Goal: Task Accomplishment & Management: Manage account settings

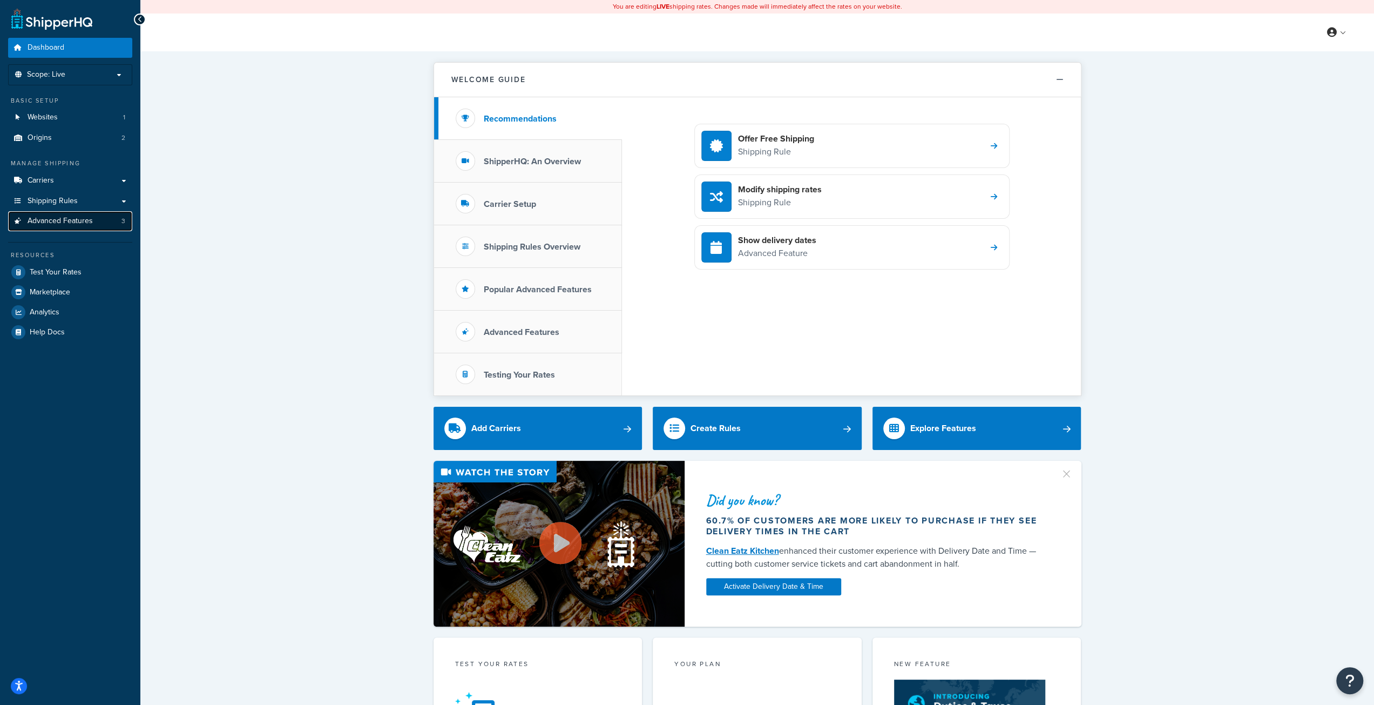
click at [84, 220] on span "Advanced Features" at bounding box center [60, 221] width 65 height 9
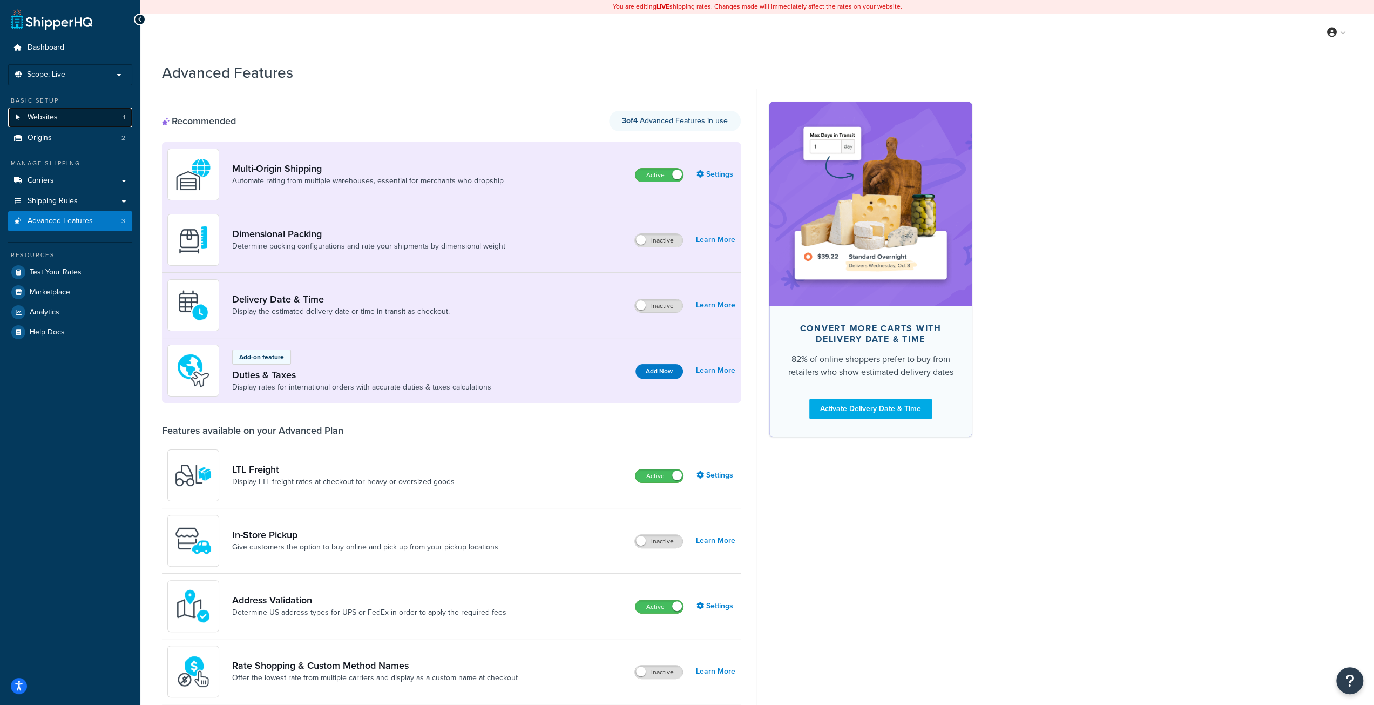
click at [91, 117] on link "Websites 1" at bounding box center [70, 117] width 124 height 20
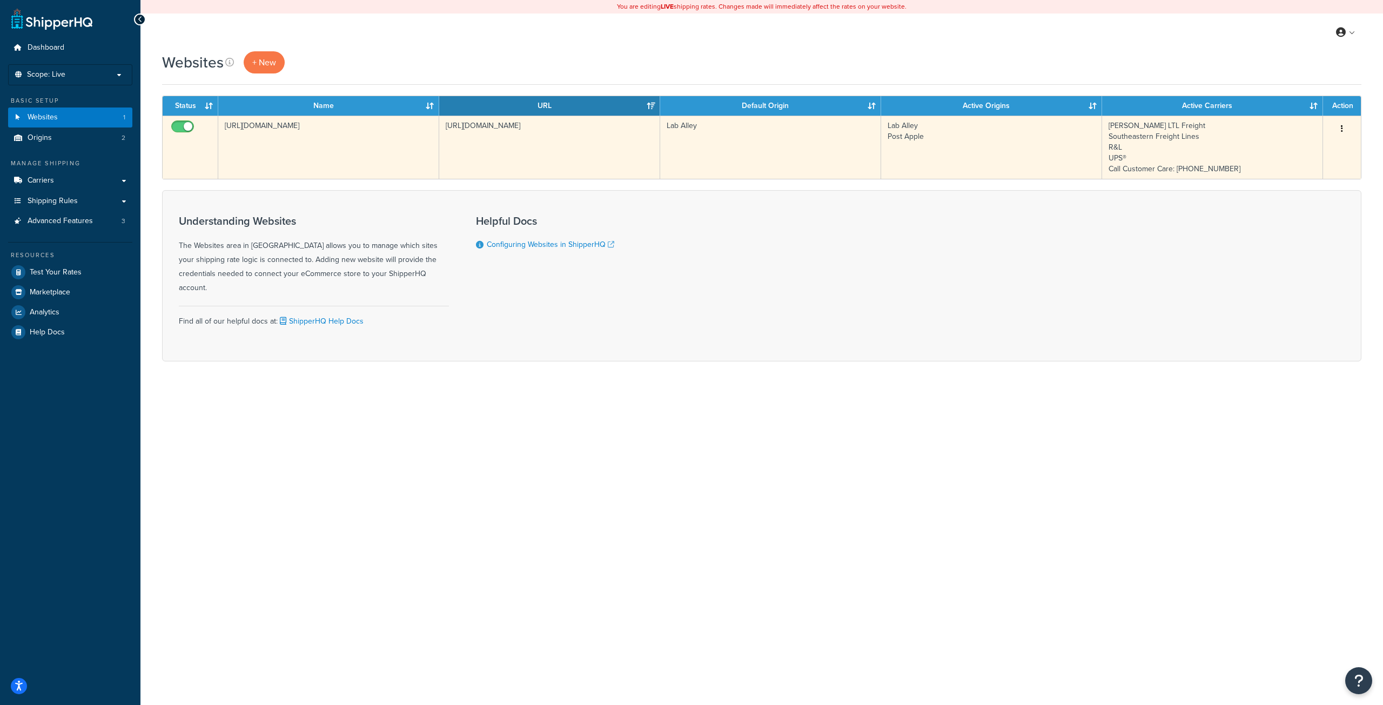
click at [416, 152] on td "[URL][DOMAIN_NAME]" at bounding box center [328, 147] width 221 height 63
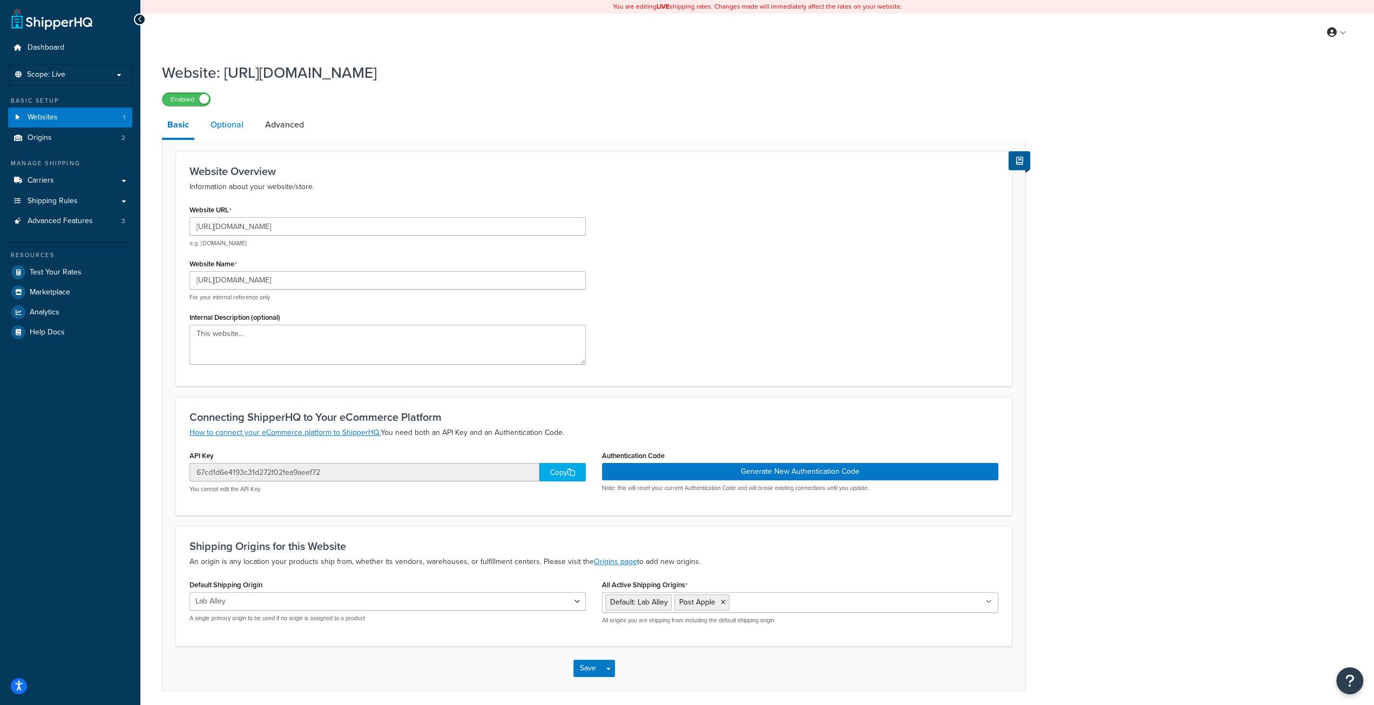
click at [225, 120] on link "Optional" at bounding box center [227, 125] width 44 height 26
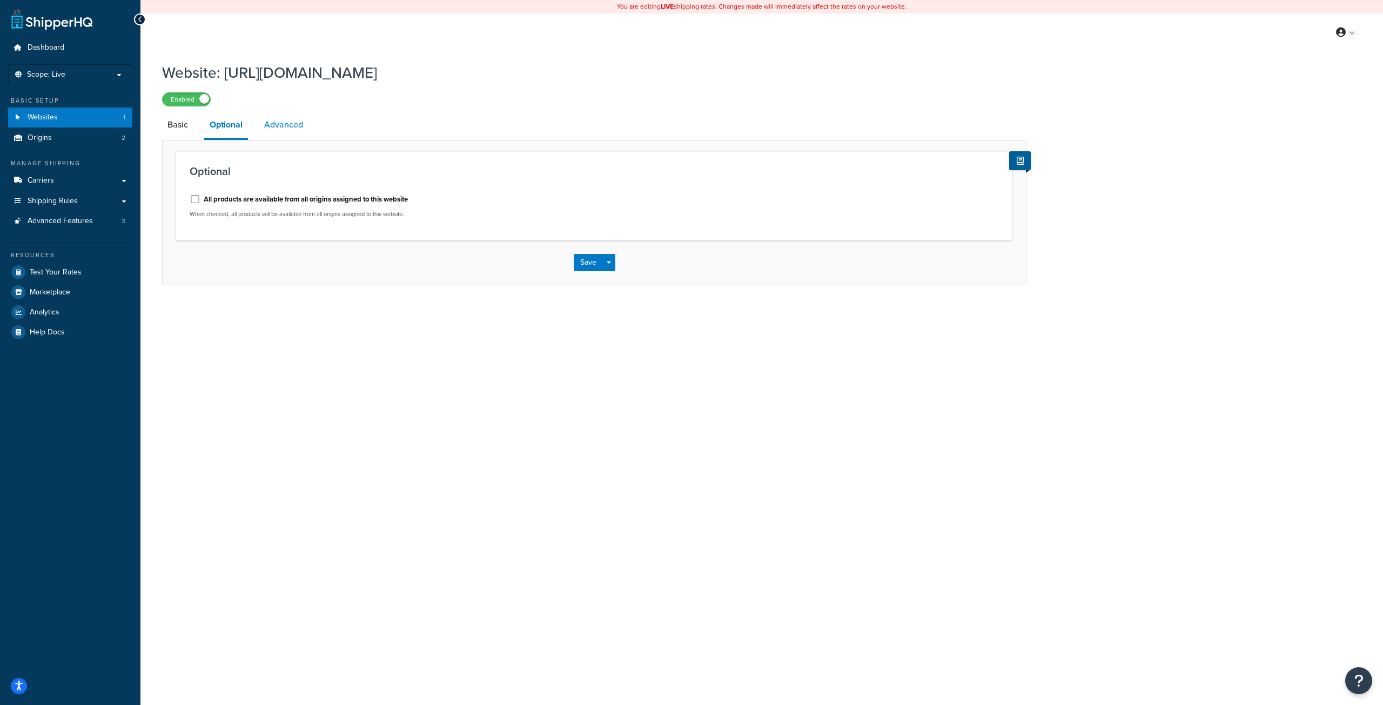
click at [281, 120] on link "Advanced" at bounding box center [284, 125] width 50 height 26
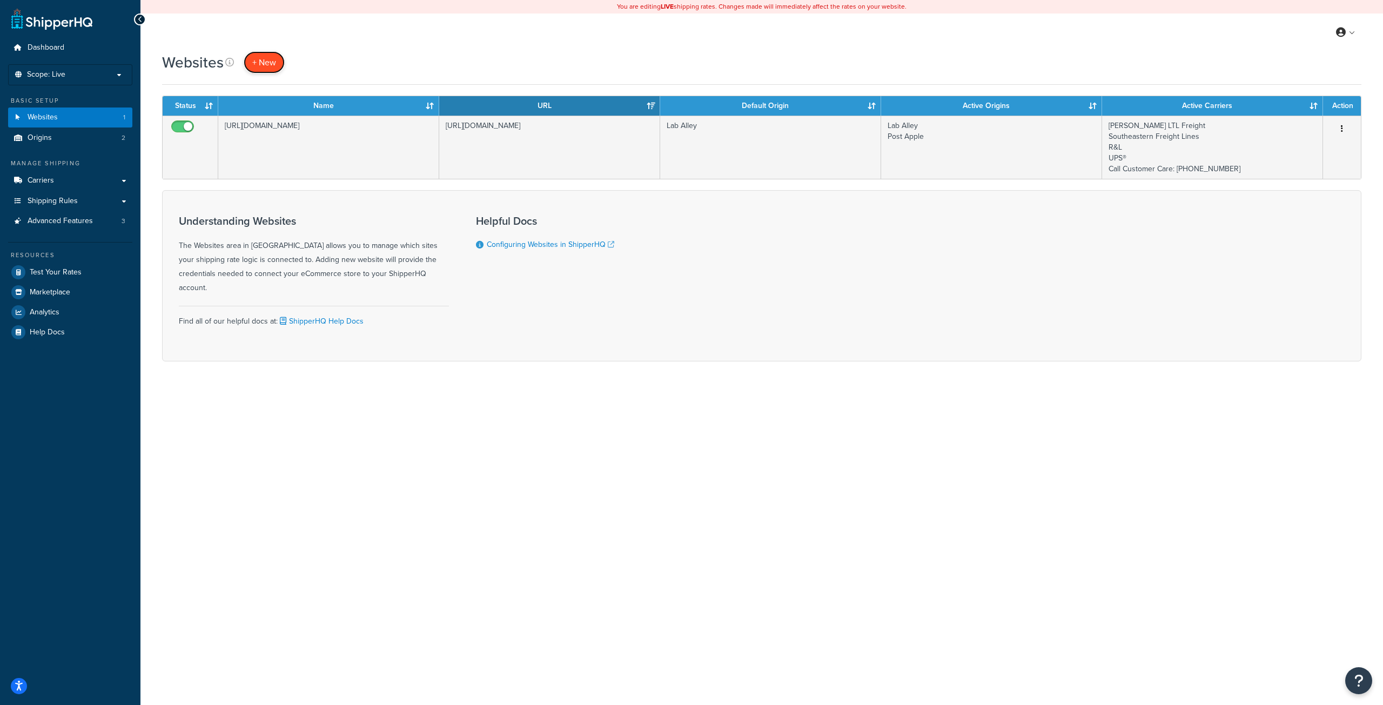
click at [258, 62] on span "+ New" at bounding box center [264, 62] width 24 height 12
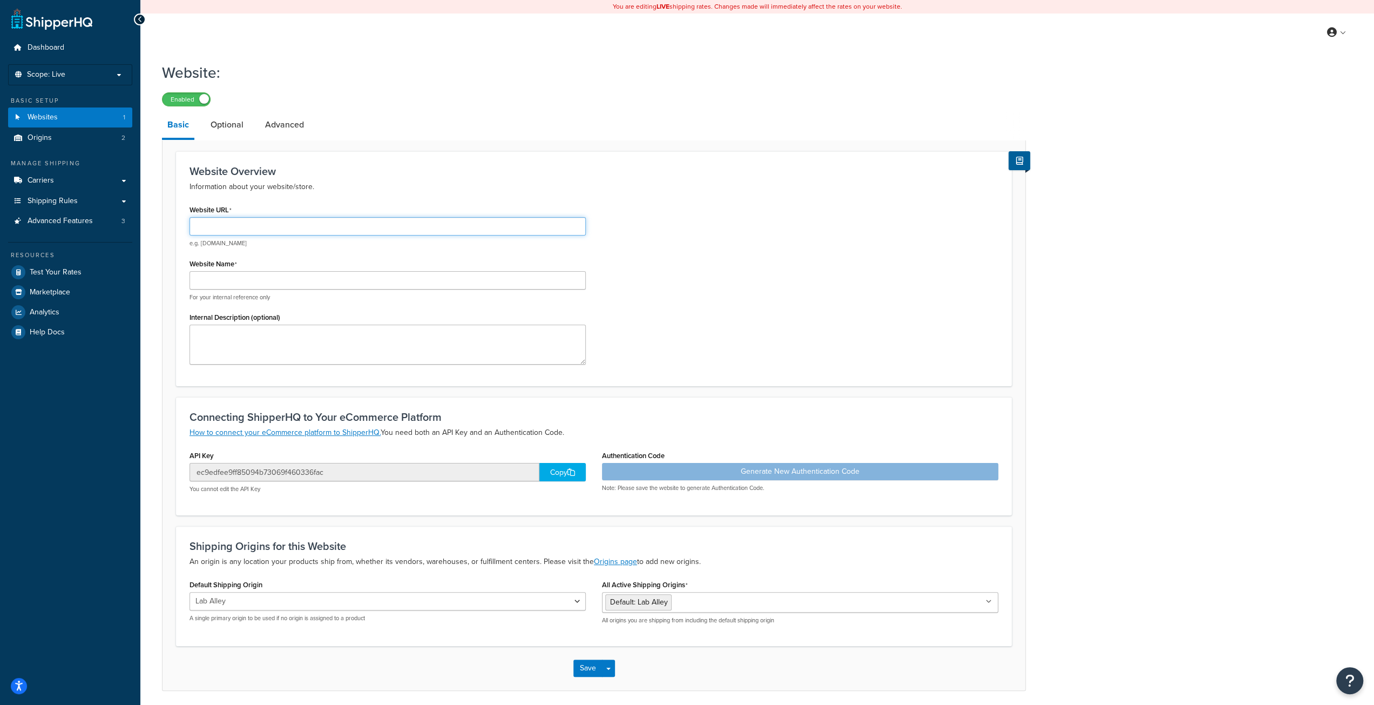
click at [247, 223] on input "Website URL" at bounding box center [388, 226] width 396 height 18
type input "[URL][DOMAIN_NAME]"
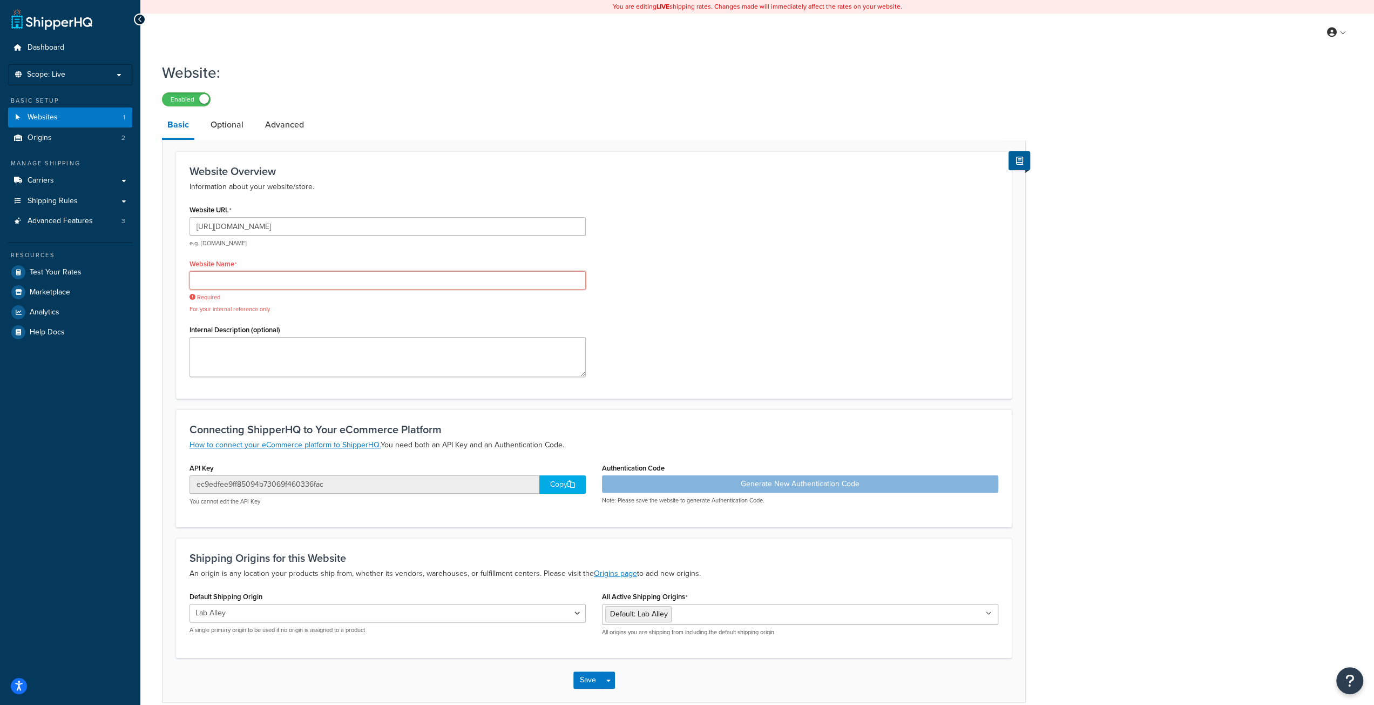
type input "N"
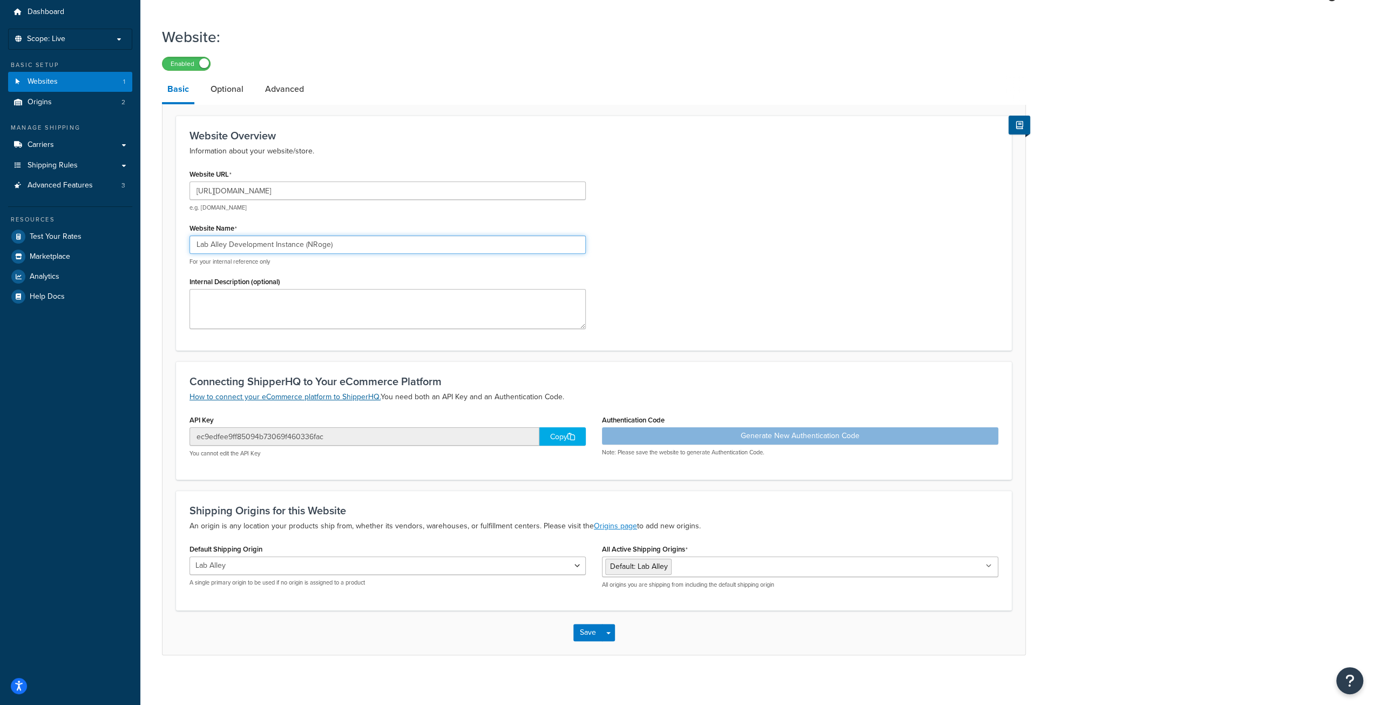
scroll to position [39, 0]
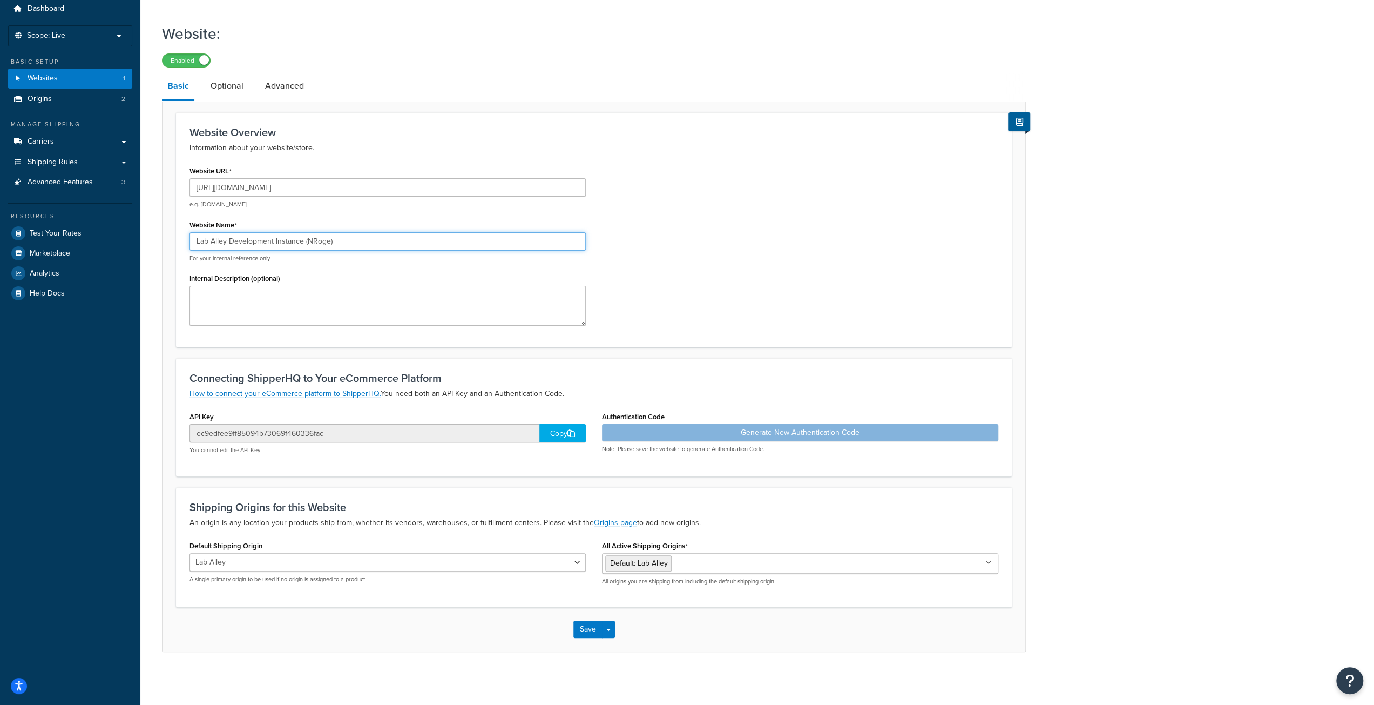
type input "Lab Alley Development Instance (NRoge)"
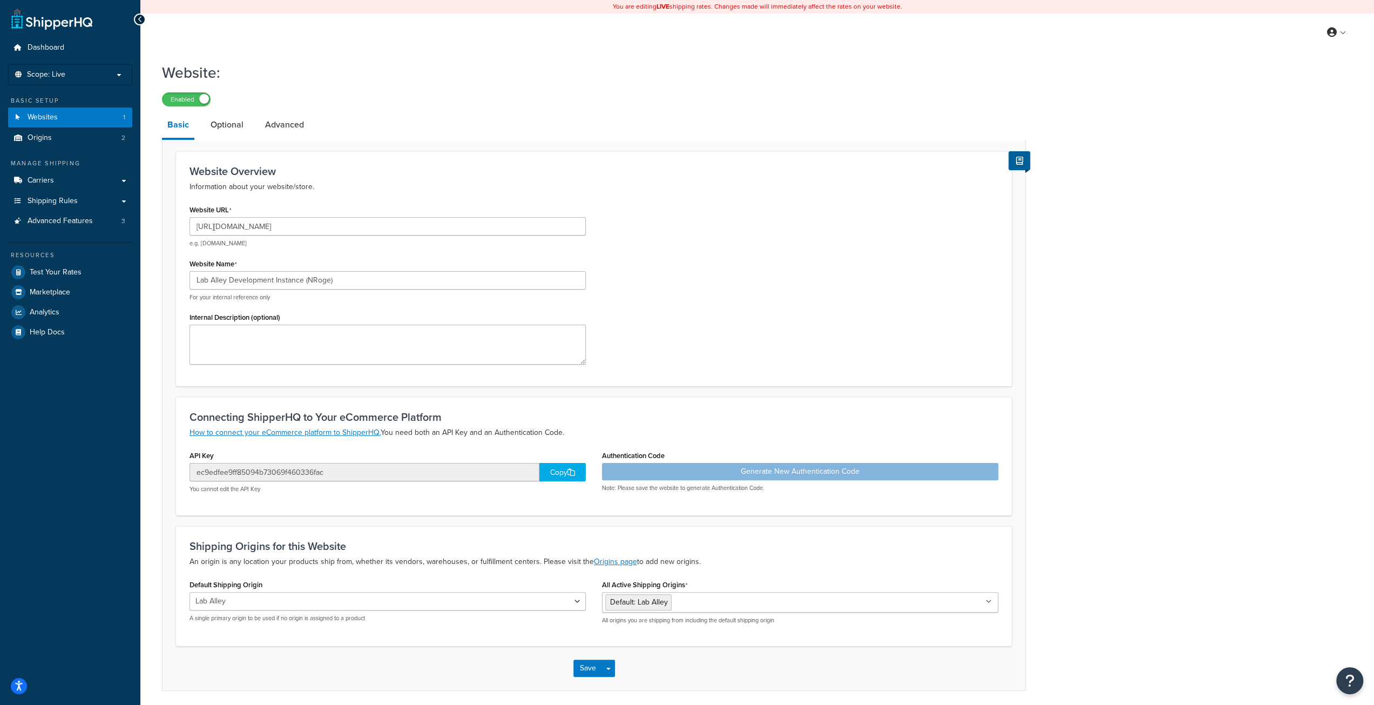
click at [707, 313] on div "Website URL [URL][DOMAIN_NAME] e.g. [DOMAIN_NAME] Website Name Lab Alley Develo…" at bounding box center [593, 287] width 825 height 171
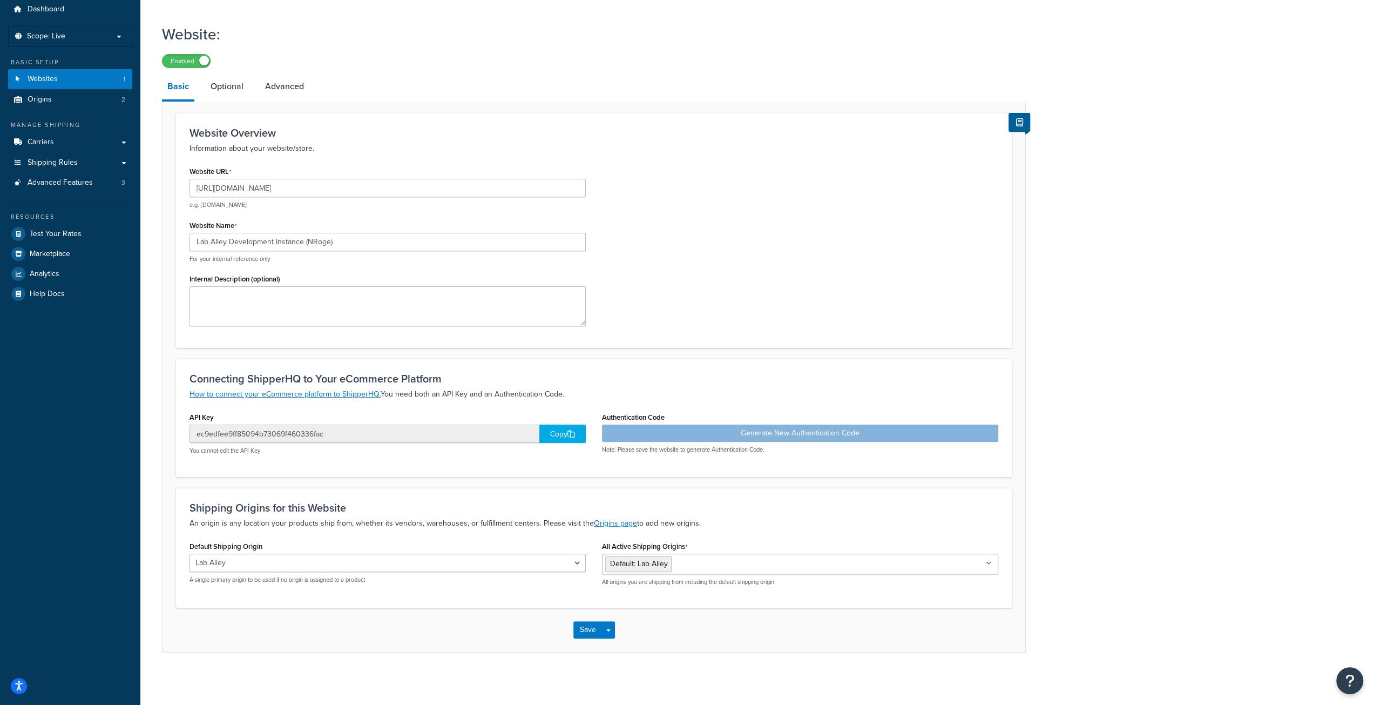
scroll to position [39, 0]
click at [458, 556] on select "Lab Alley Post Apple" at bounding box center [388, 562] width 396 height 18
click at [756, 567] on input "All Active Shipping Origins" at bounding box center [723, 563] width 96 height 12
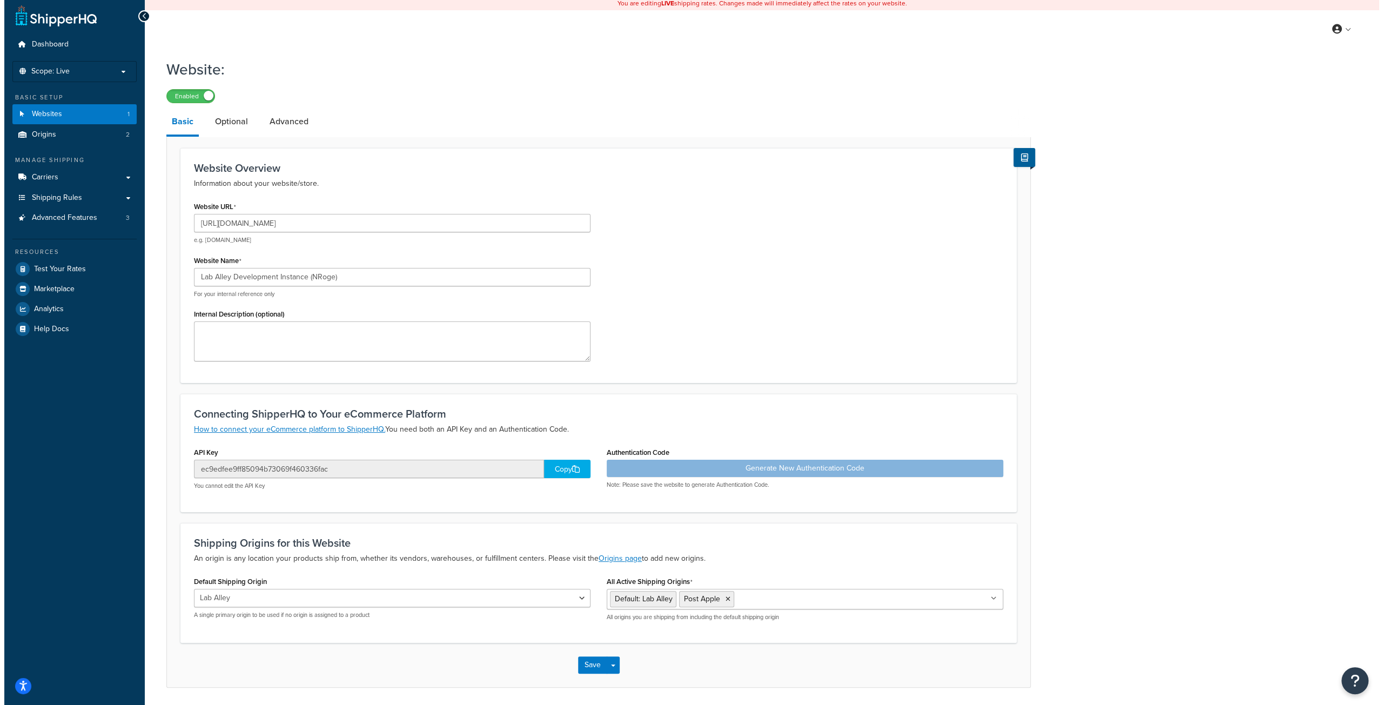
scroll to position [0, 0]
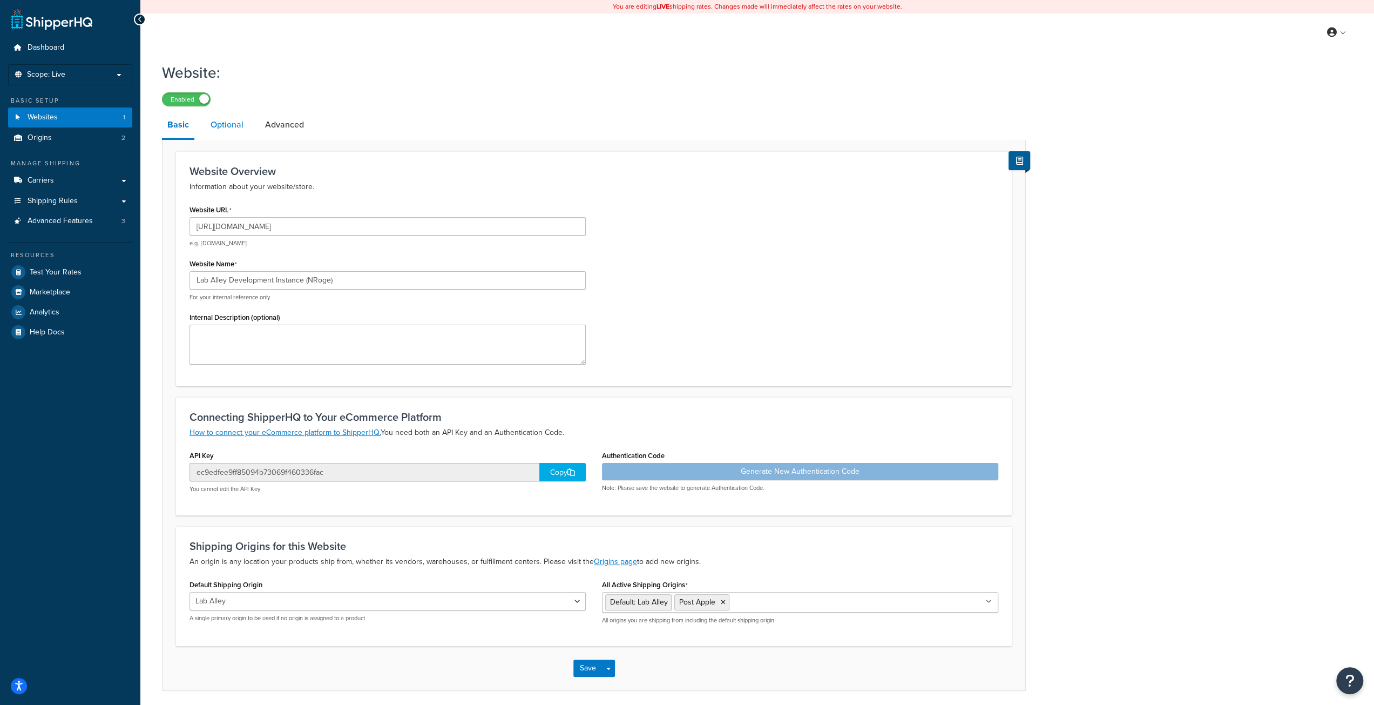
click at [220, 123] on link "Optional" at bounding box center [227, 125] width 44 height 26
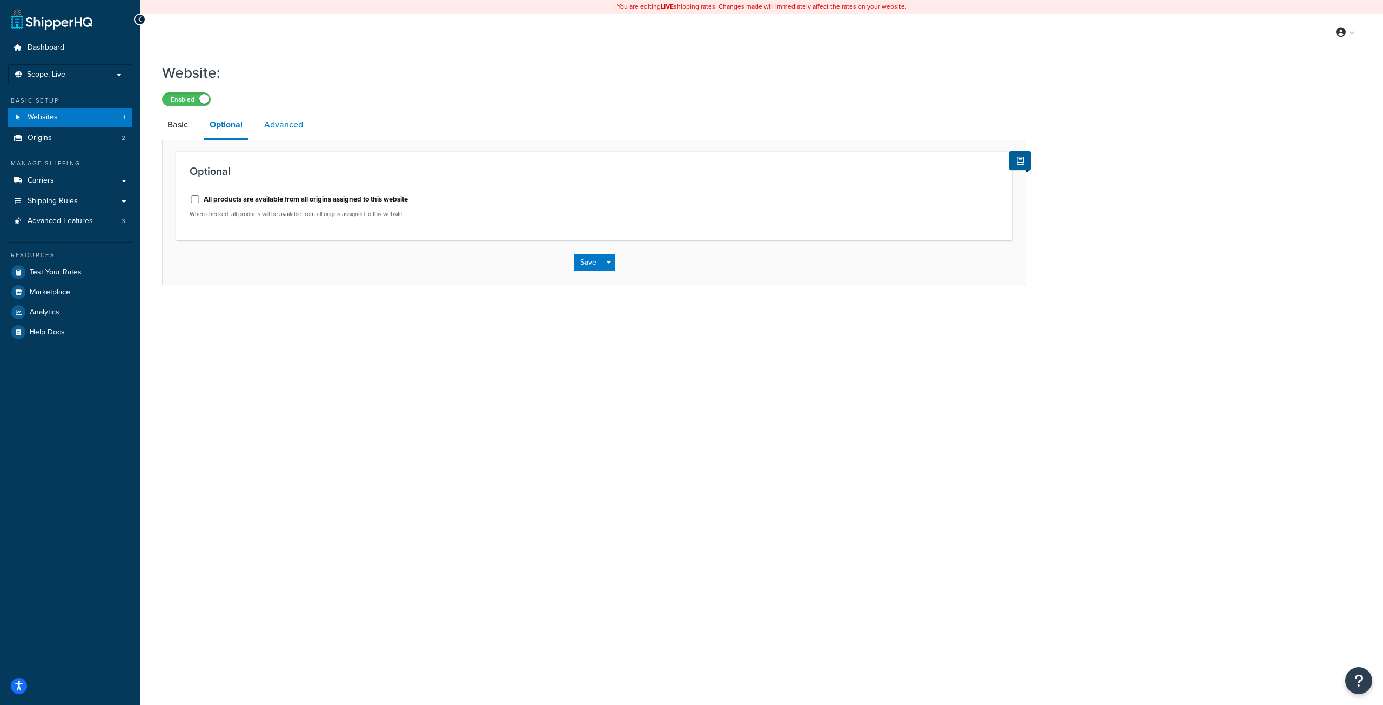
click at [286, 120] on link "Advanced" at bounding box center [284, 125] width 50 height 26
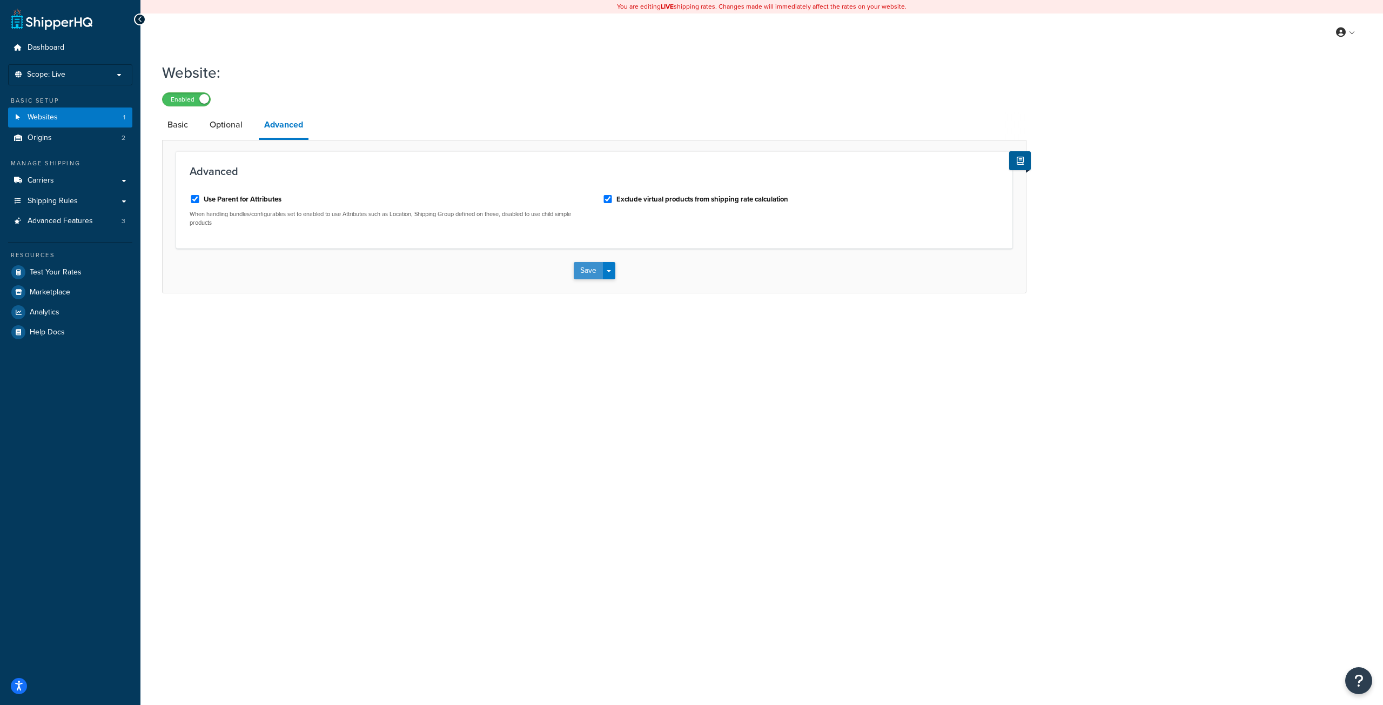
click at [579, 275] on button "Save" at bounding box center [588, 270] width 29 height 17
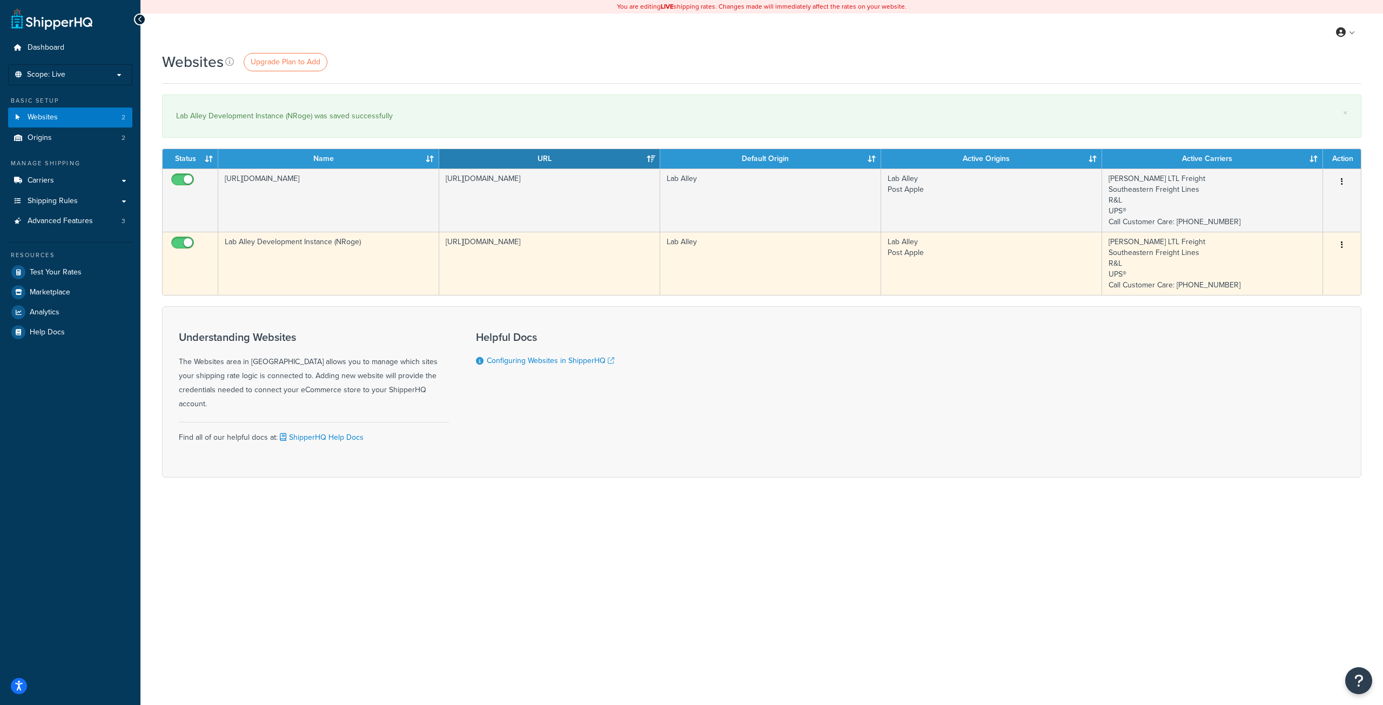
click at [732, 262] on td "Lab Alley" at bounding box center [770, 263] width 221 height 63
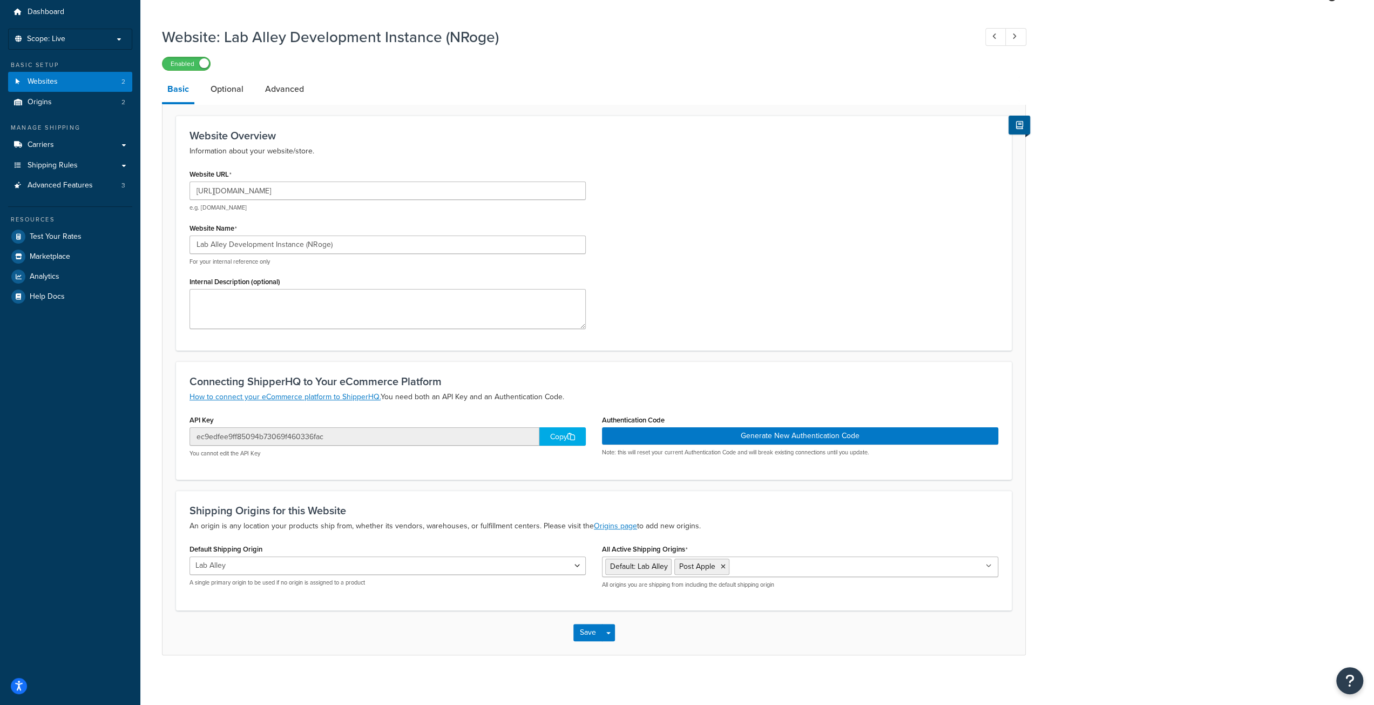
scroll to position [39, 0]
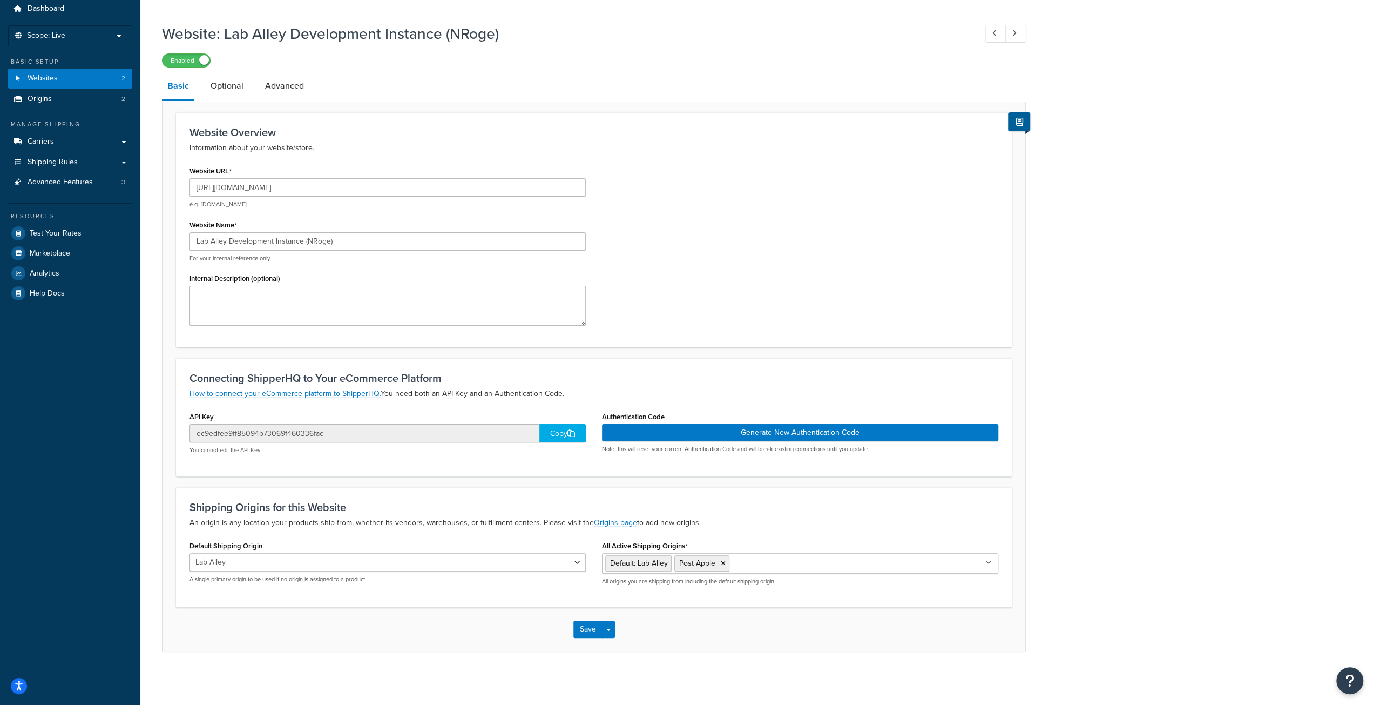
click at [562, 430] on div "Copy" at bounding box center [563, 433] width 46 height 18
click at [559, 437] on div "Copy" at bounding box center [563, 433] width 46 height 18
click at [756, 433] on button "Generate New Authentication Code" at bounding box center [800, 432] width 396 height 17
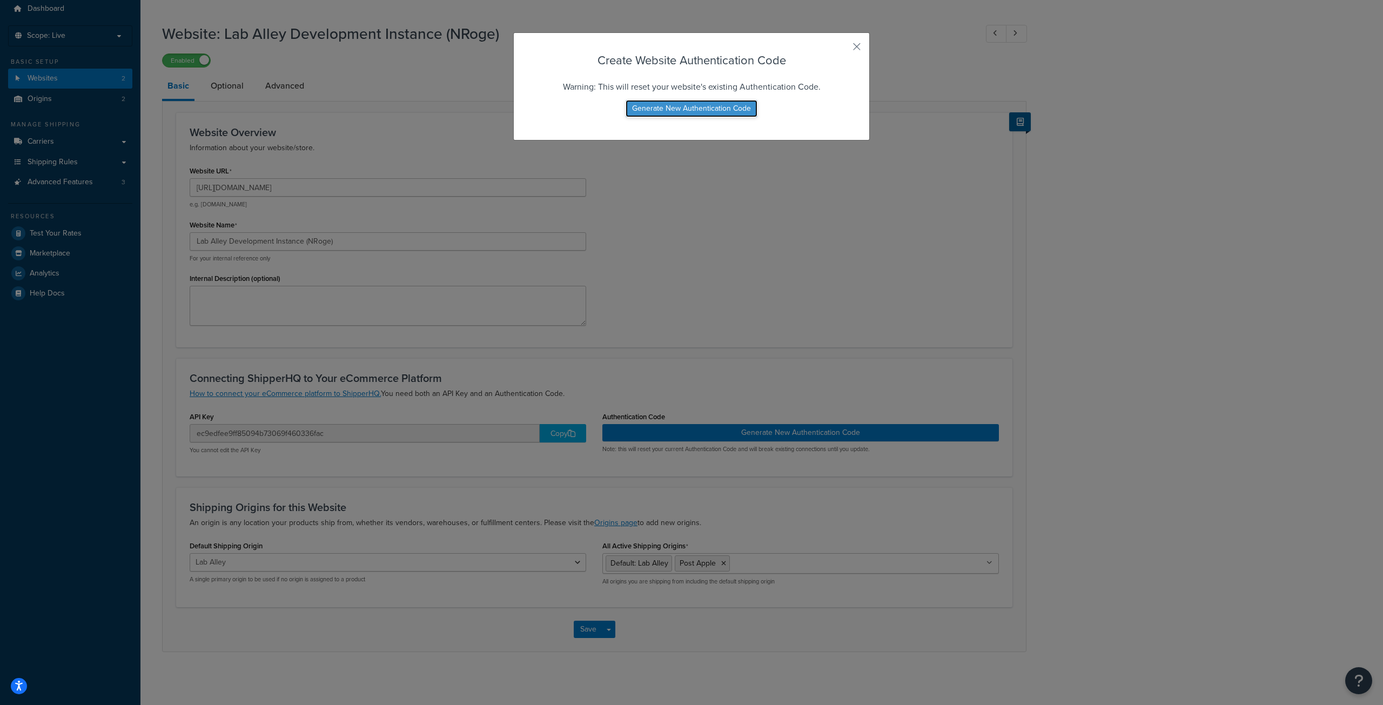
click at [683, 112] on button "Generate New Authentication Code" at bounding box center [691, 108] width 132 height 17
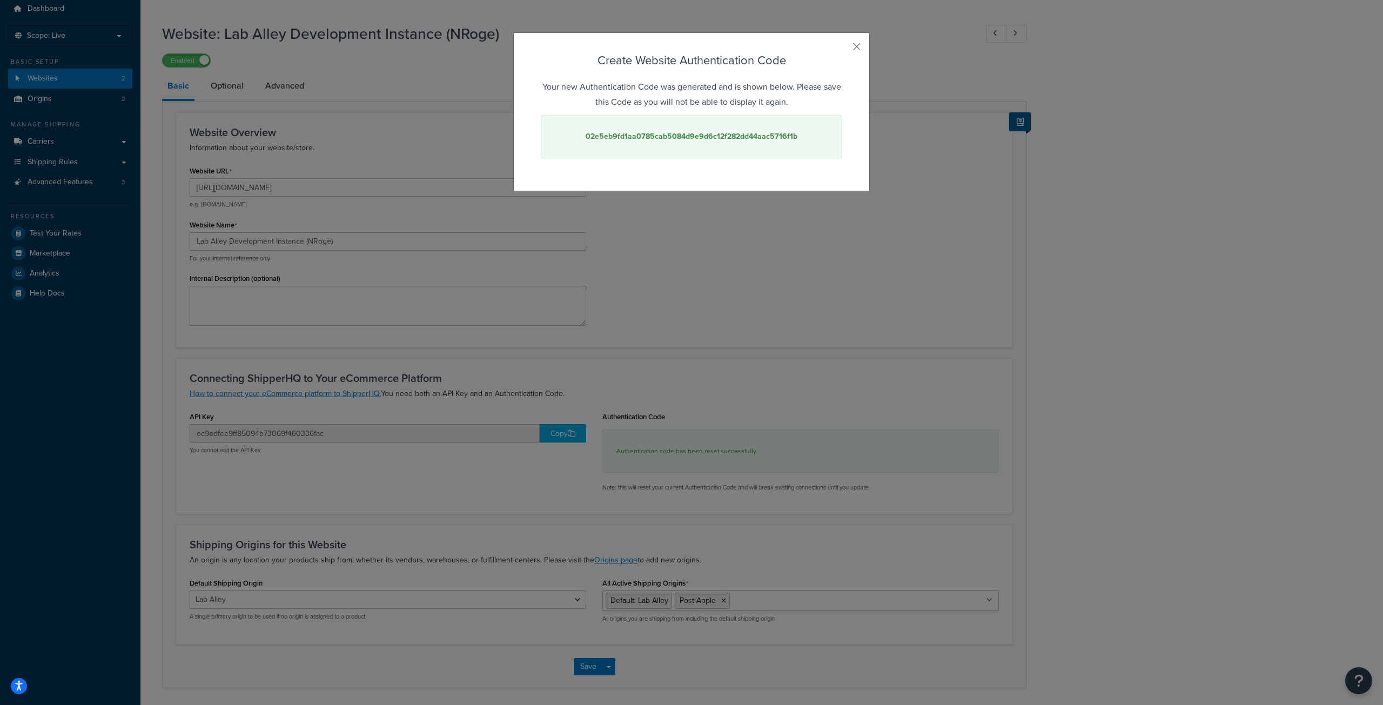
click at [662, 136] on strong "02e5eb9fd1aa0785cab5084d9e9d6c12f282dd44aac5716f1b" at bounding box center [691, 136] width 212 height 11
copy strong "02e5eb9fd1aa0785cab5084d9e9d6c12f282dd44aac5716f1b"
click at [713, 223] on div "Create Website Authentication Code Your new Authentication Code was generated a…" at bounding box center [691, 352] width 1383 height 705
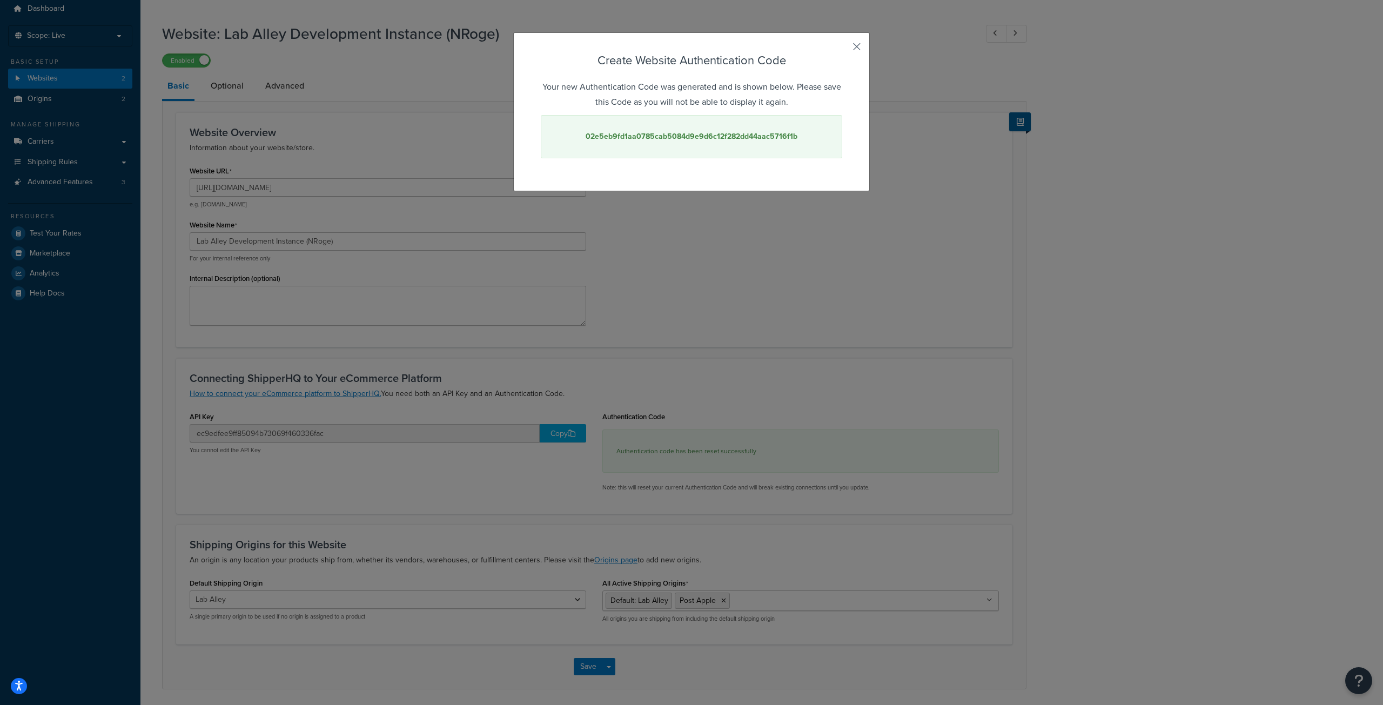
click at [842, 49] on button "button" at bounding box center [840, 50] width 3 height 3
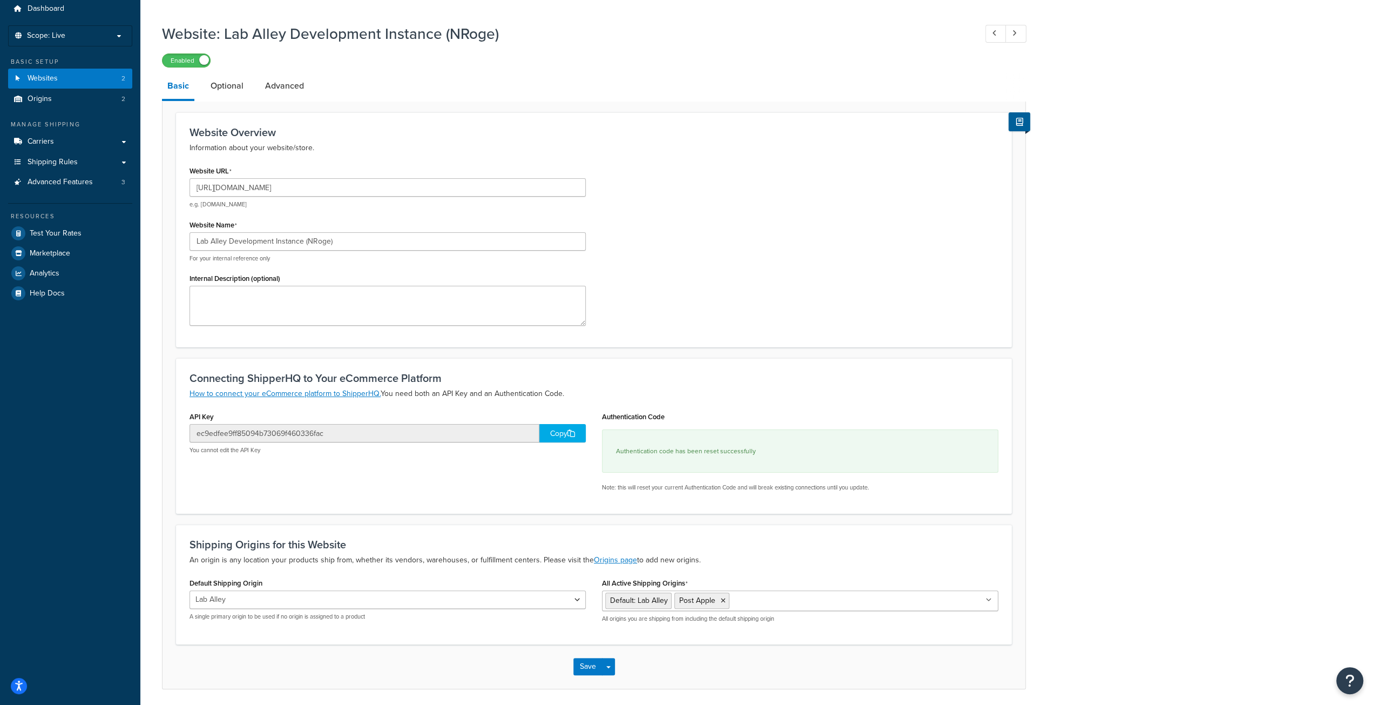
click at [552, 435] on div "Copy" at bounding box center [563, 433] width 46 height 18
click at [579, 664] on button "Save" at bounding box center [588, 666] width 29 height 17
